Goal: Information Seeking & Learning: Understand process/instructions

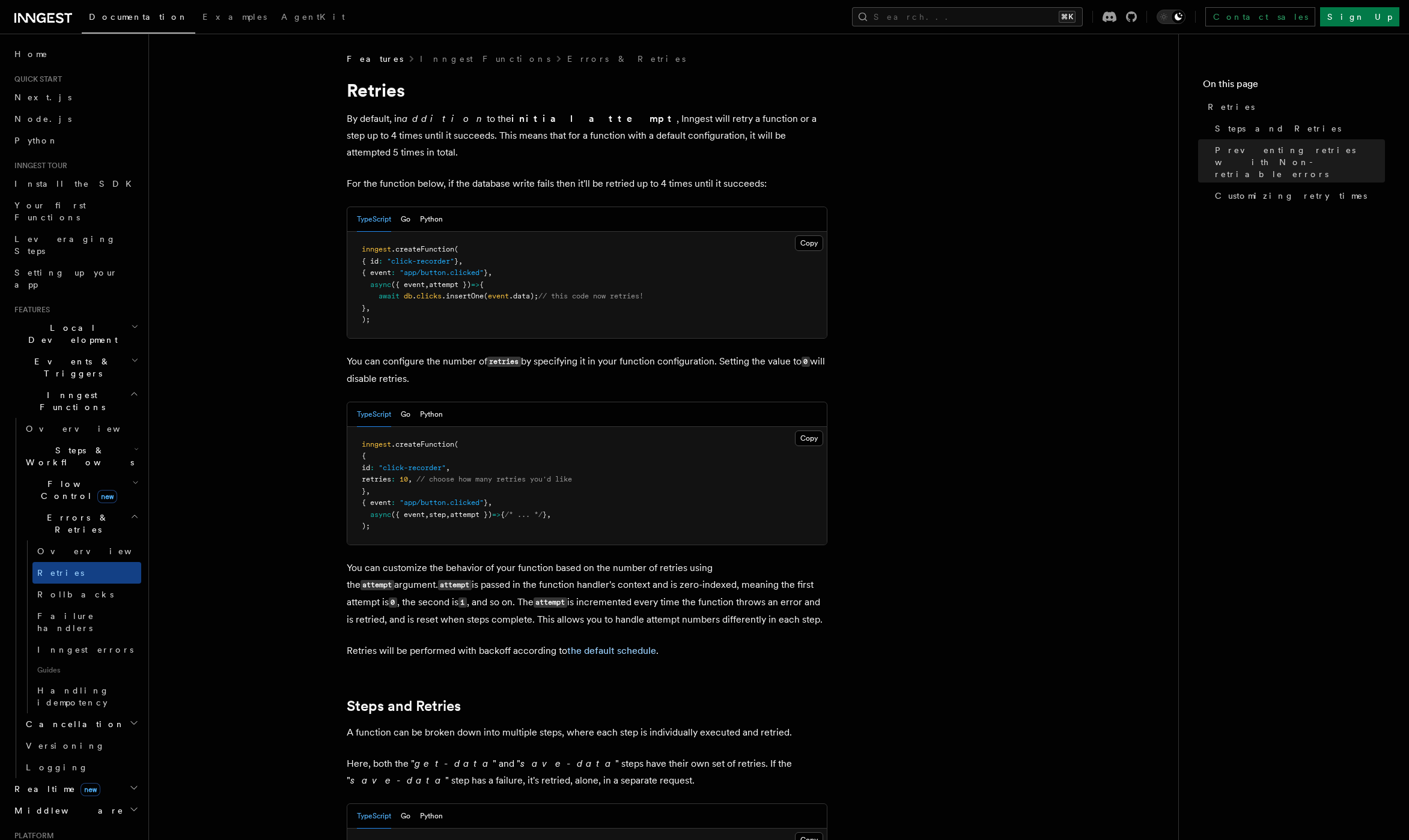
scroll to position [1364, 0]
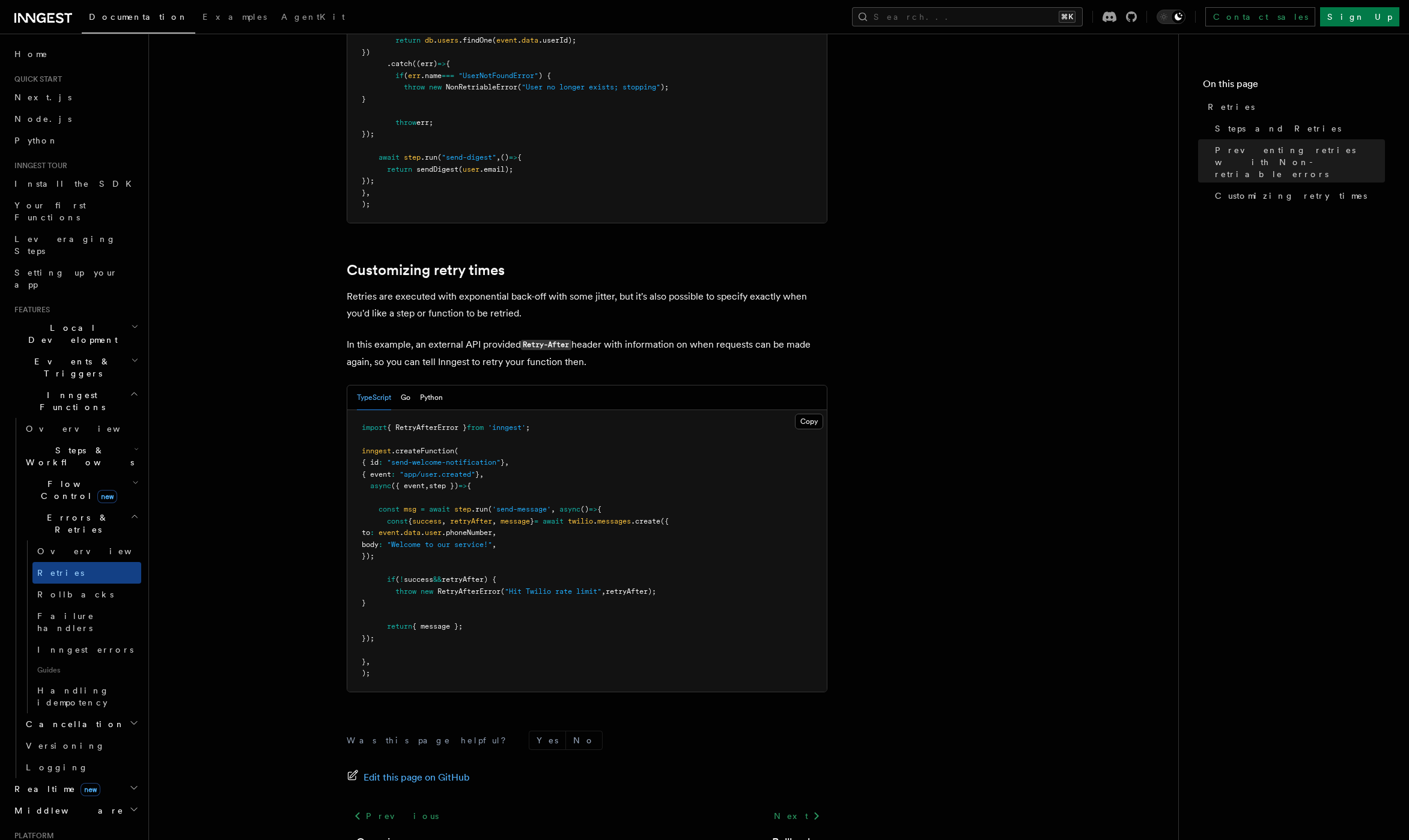
click at [396, 293] on p "Retries are executed with exponential back-off with some jitter, but it's also …" at bounding box center [587, 305] width 481 height 33
drag, startPoint x: 354, startPoint y: 238, endPoint x: 611, endPoint y: 351, distance: 280.7
click at [611, 351] on p "In this example, an external API provided Retry-After header with information o…" at bounding box center [587, 353] width 481 height 34
click at [353, 262] on link "Customizing retry times" at bounding box center [426, 270] width 158 height 17
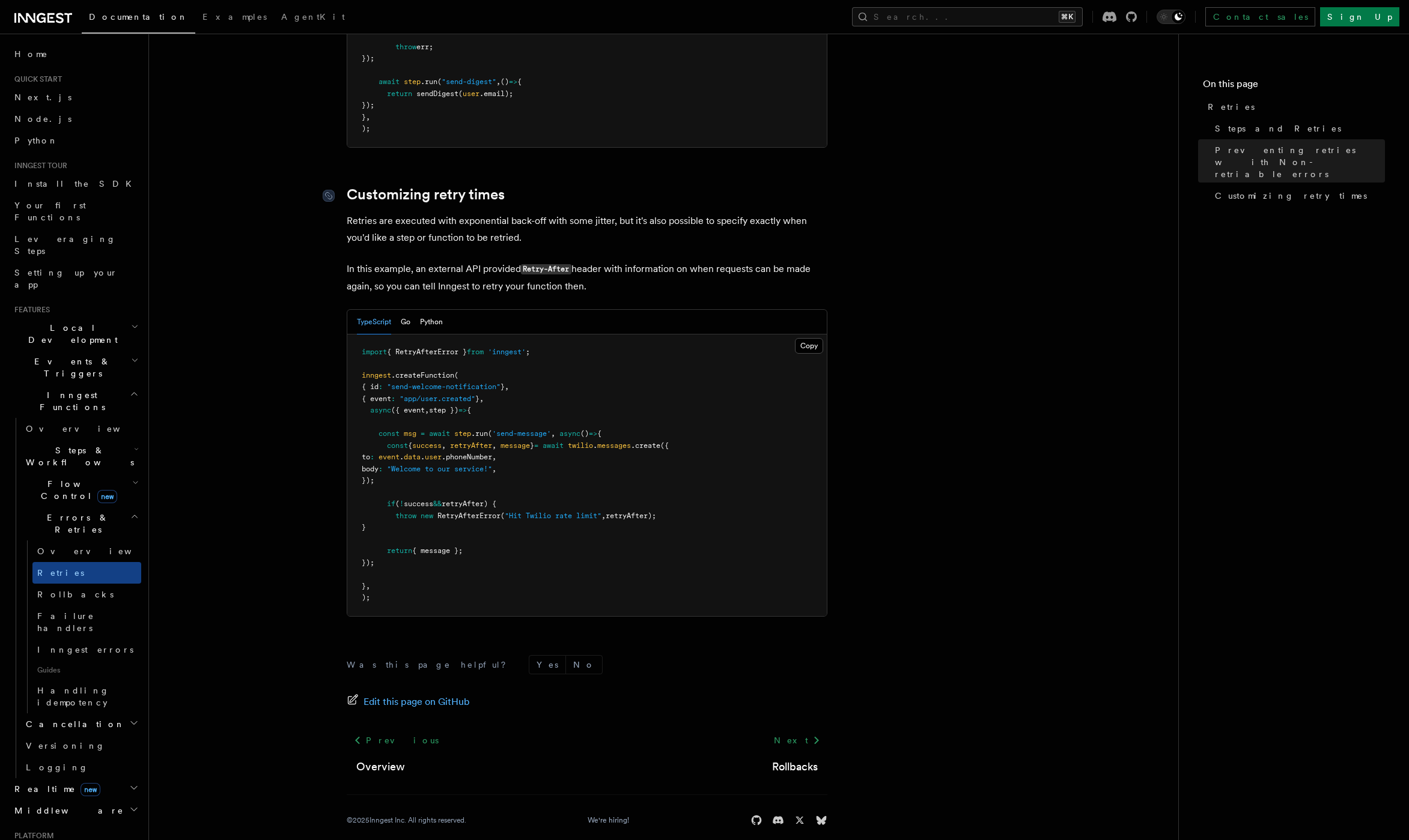
scroll to position [1440, 0]
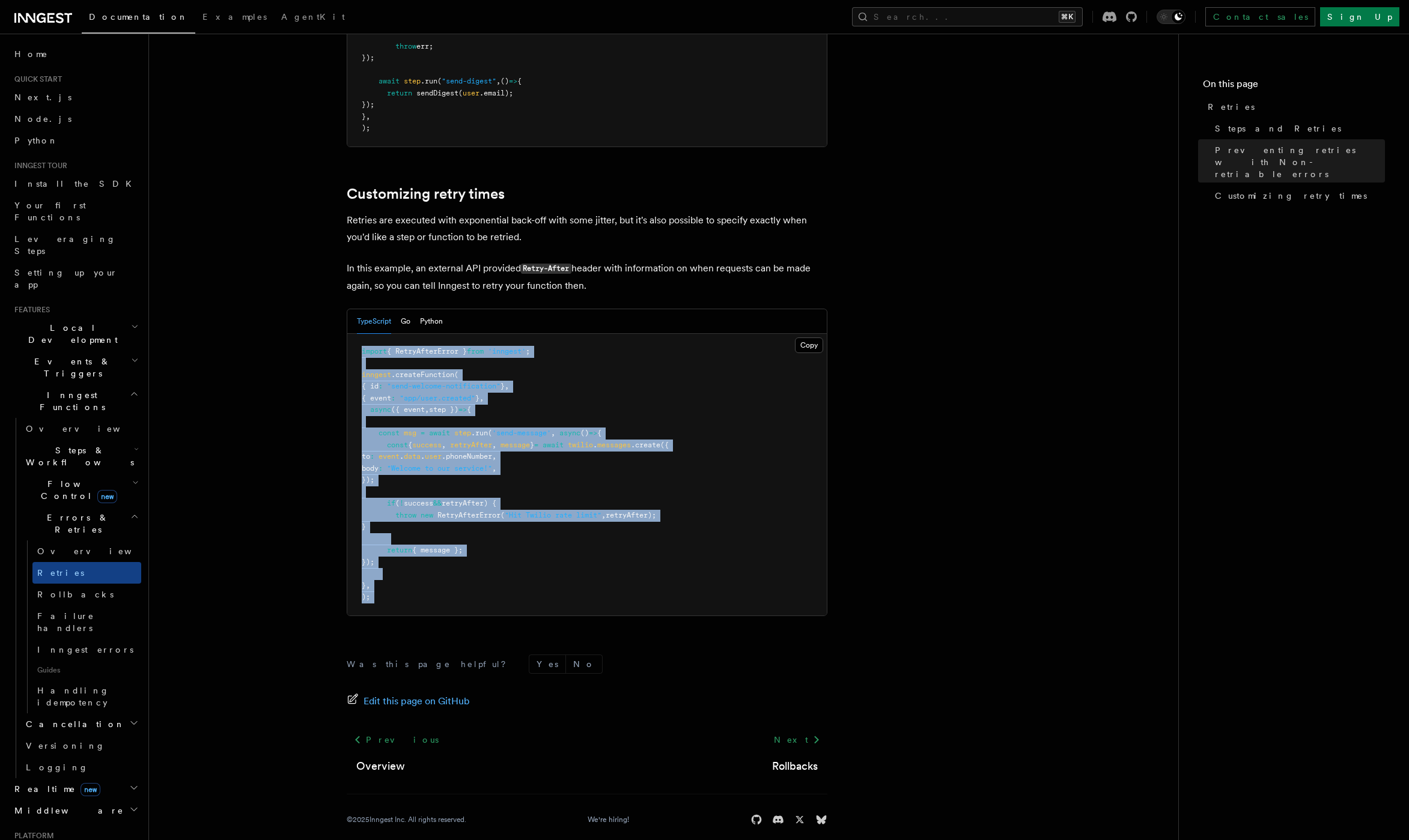
drag, startPoint x: 357, startPoint y: 158, endPoint x: 525, endPoint y: 632, distance: 502.9
copy div "import { RetryAfterError } from 'inngest' ; inngest .createFunction ( { id : "s…"
click at [555, 467] on pre "import { RetryAfterError } from 'inngest' ; inngest .createFunction ( { id : "s…" at bounding box center [587, 475] width 480 height 282
click at [593, 272] on p "In this example, an external API provided Retry-After header with information o…" at bounding box center [587, 277] width 481 height 34
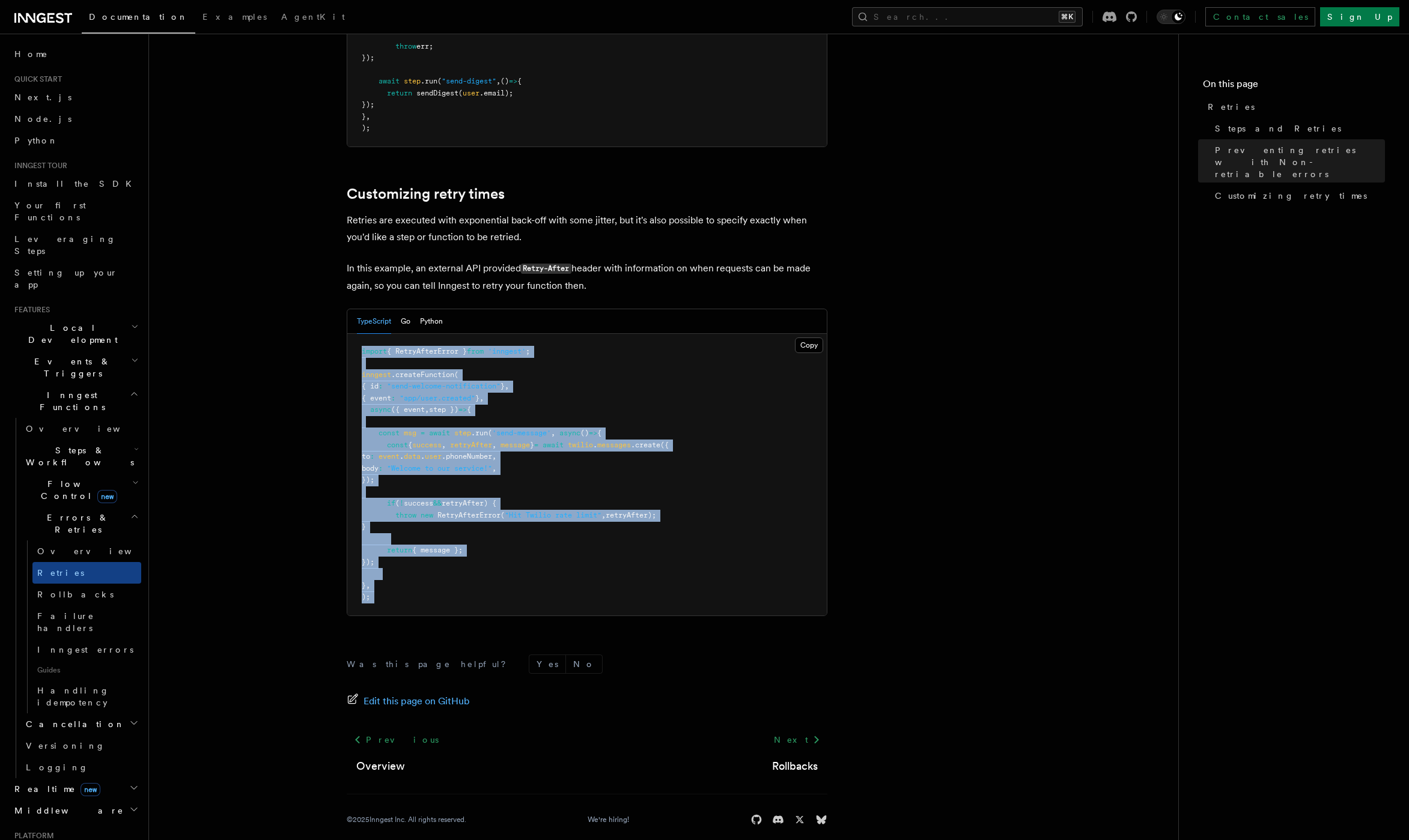
click at [419, 309] on div "TypeScript Go Python" at bounding box center [400, 322] width 86 height 25
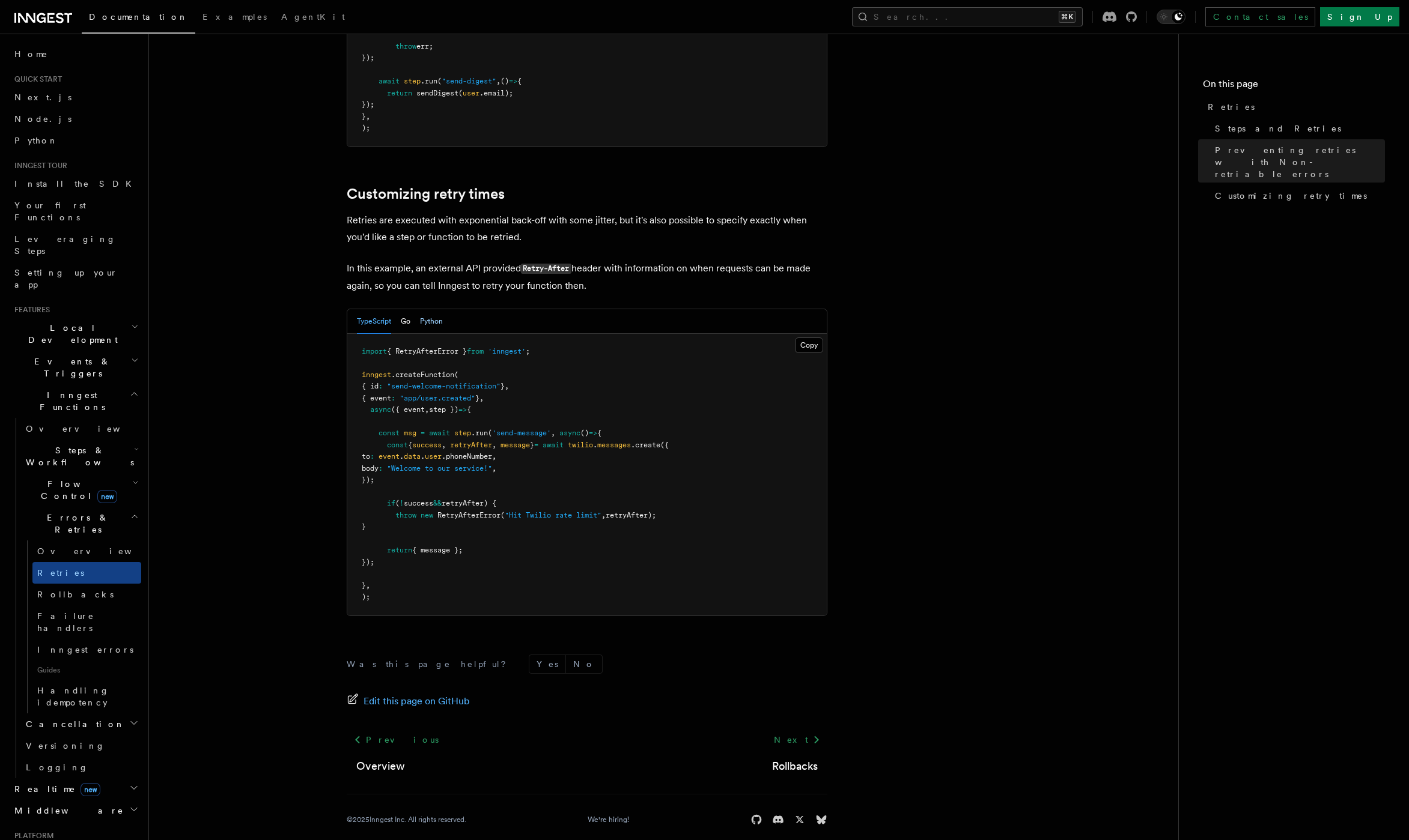
click at [434, 309] on button "Python" at bounding box center [431, 322] width 23 height 25
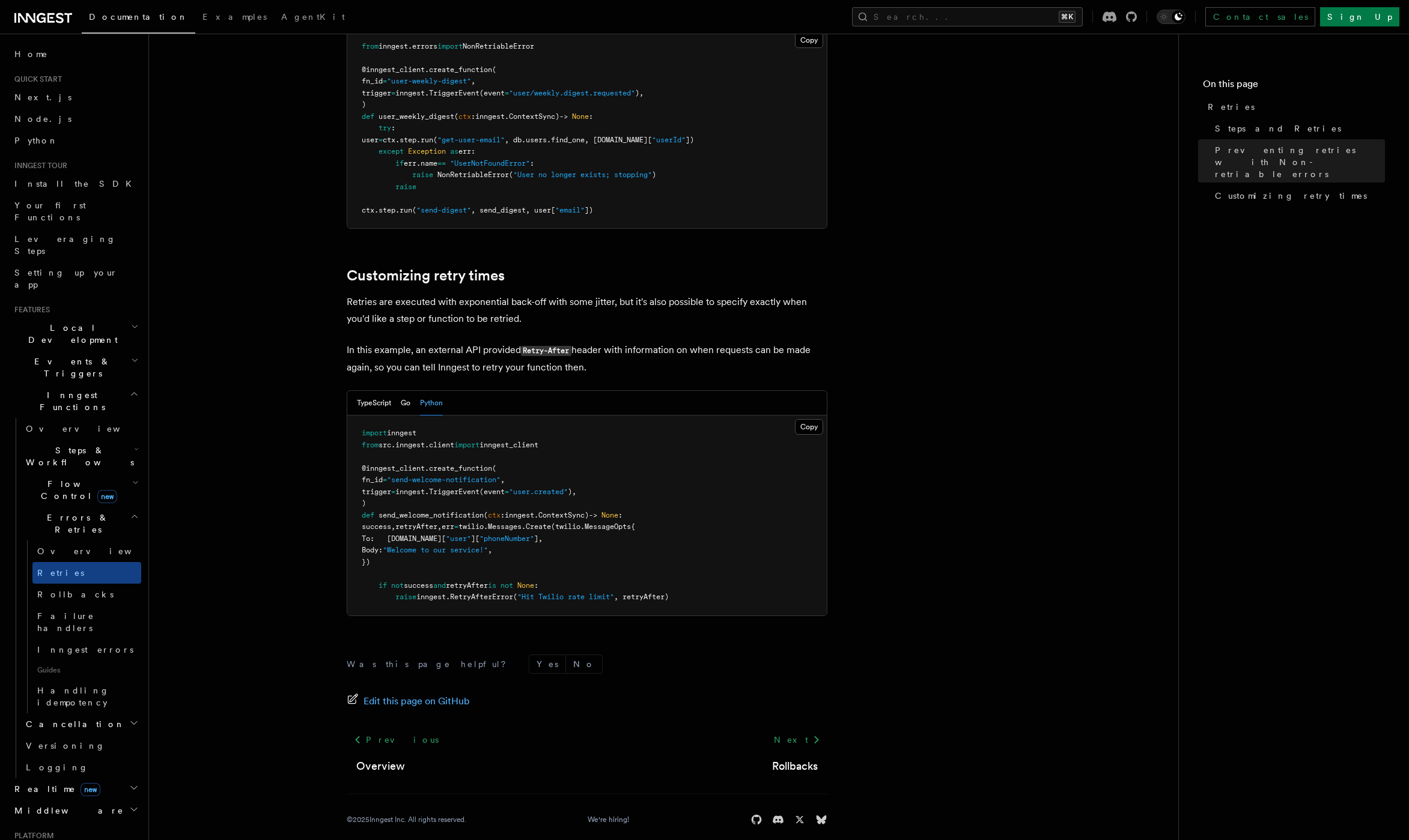
click at [436, 523] on span "retryAfter" at bounding box center [417, 527] width 42 height 9
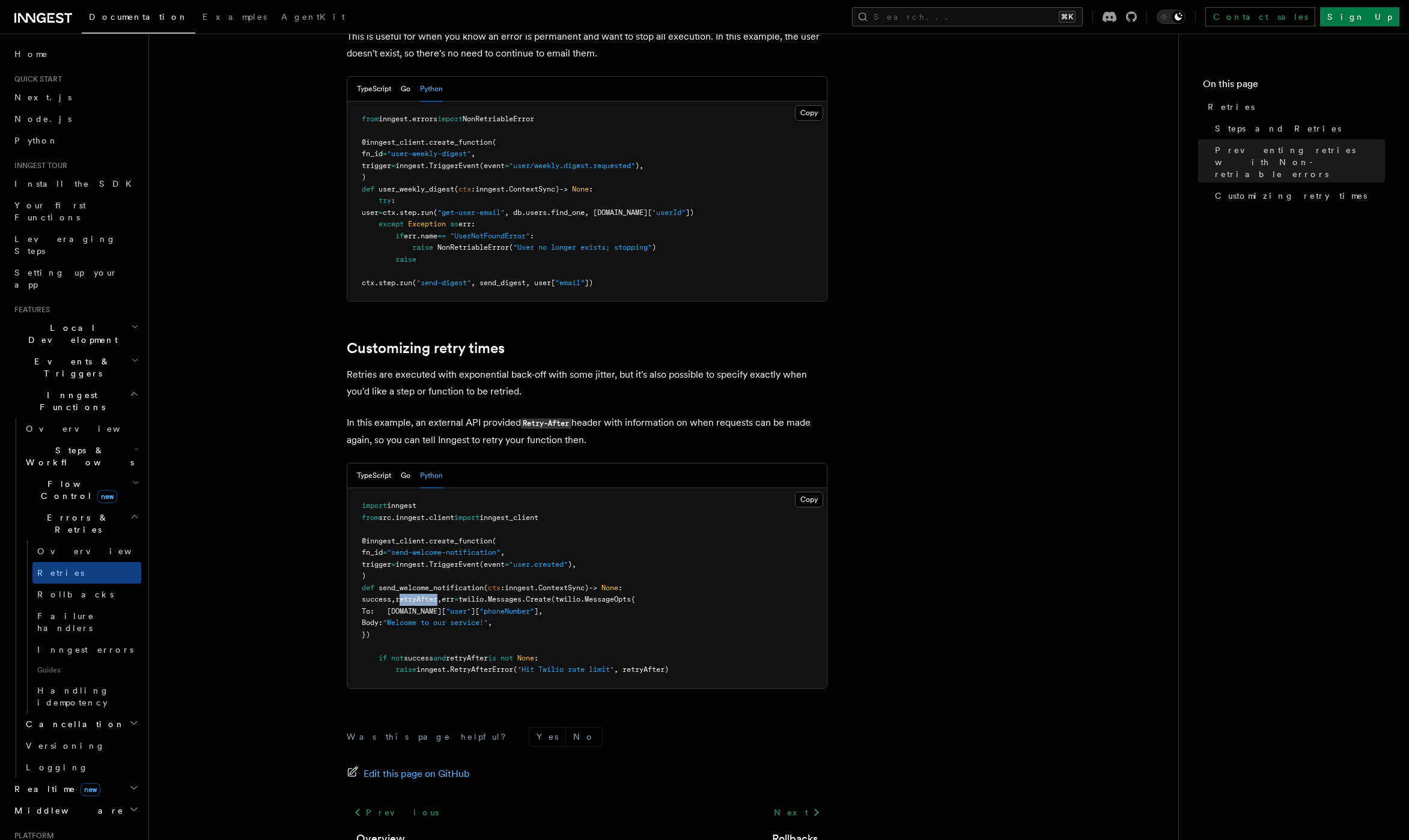
scroll to position [1056, 0]
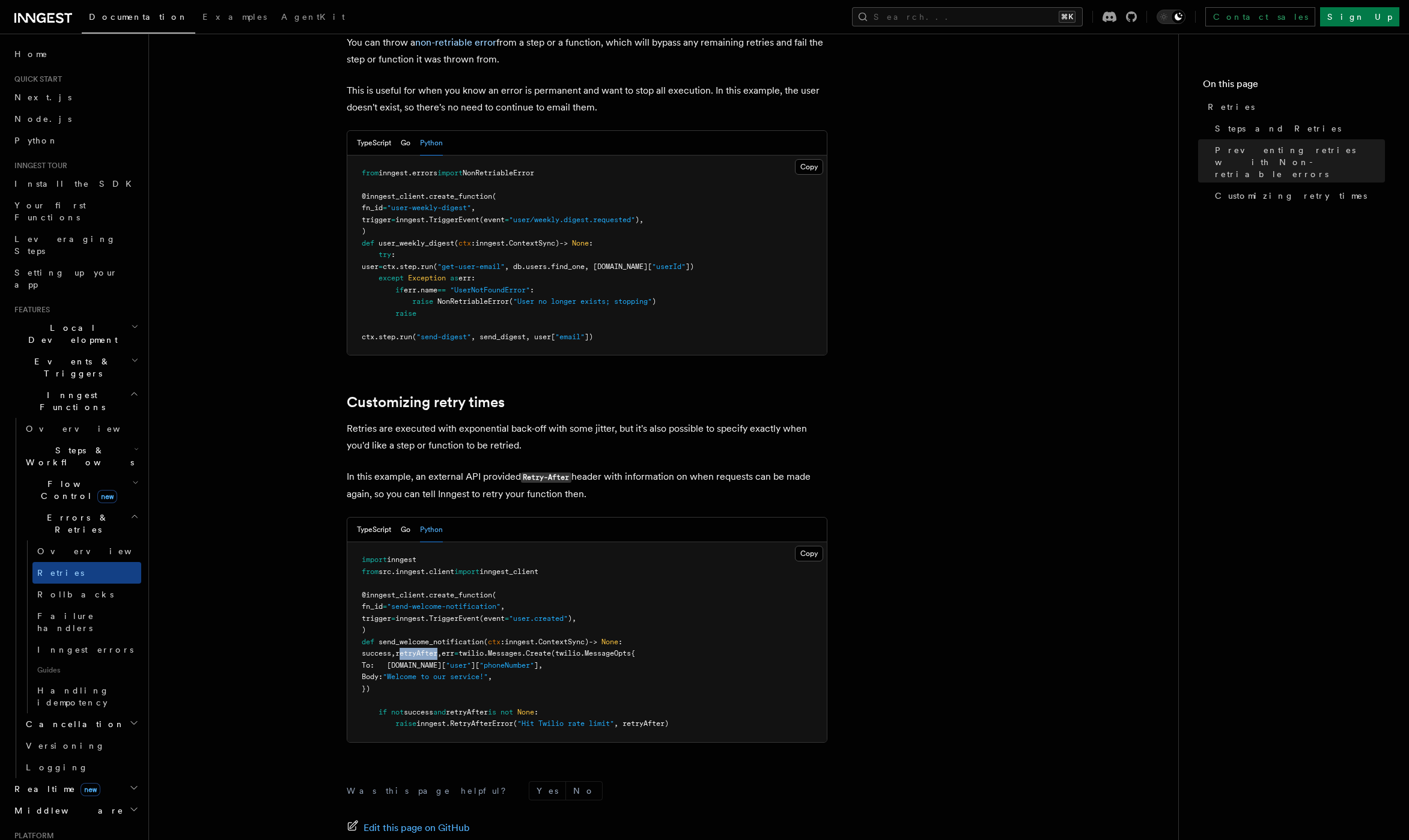
drag, startPoint x: 371, startPoint y: 511, endPoint x: 358, endPoint y: 494, distance: 21.4
click at [371, 518] on button "TypeScript" at bounding box center [374, 530] width 34 height 25
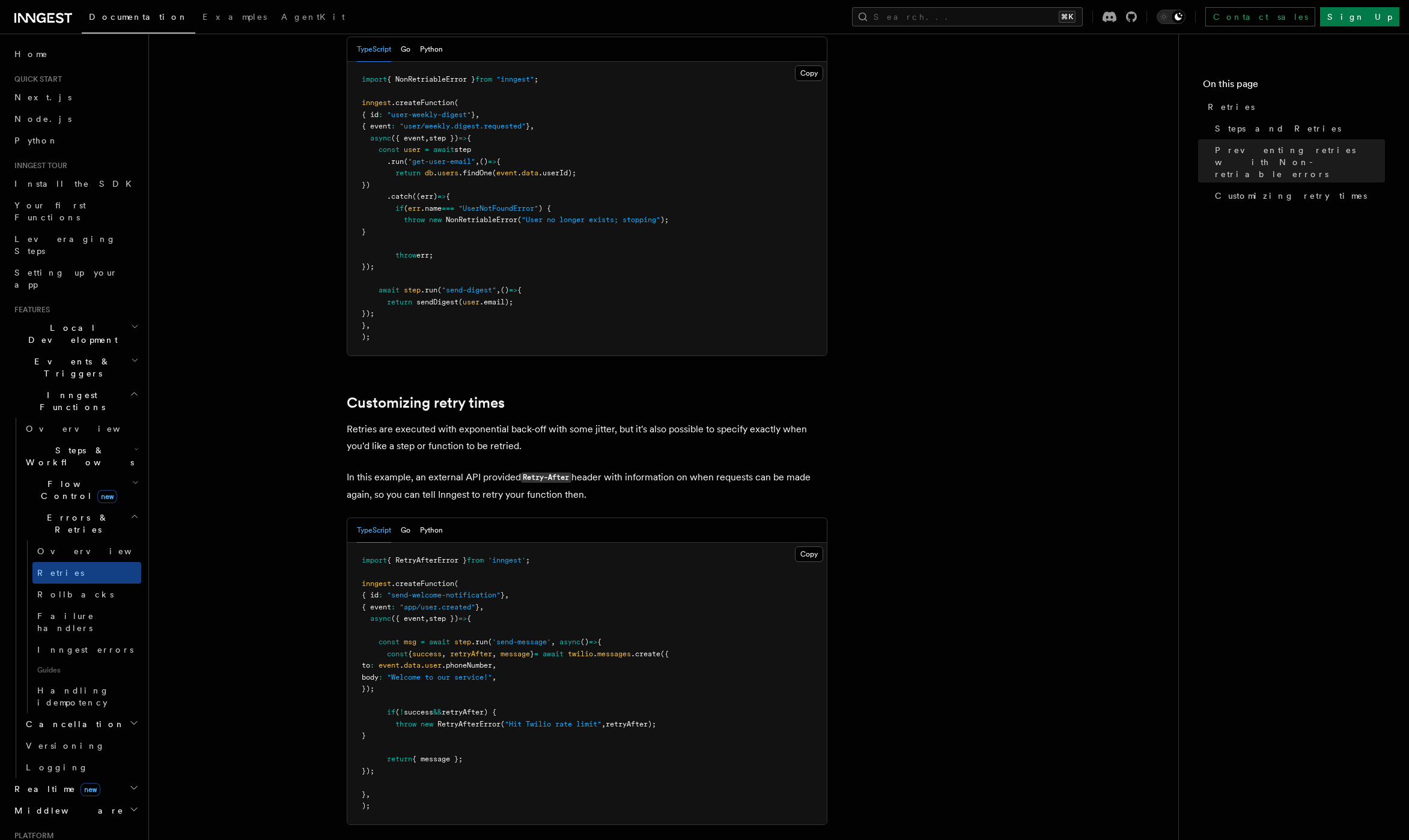
scroll to position [1232, 0]
